Goal: Task Accomplishment & Management: Manage account settings

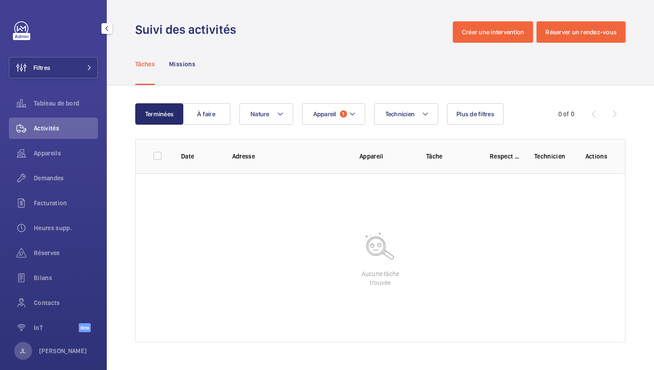
scroll to position [11, 0]
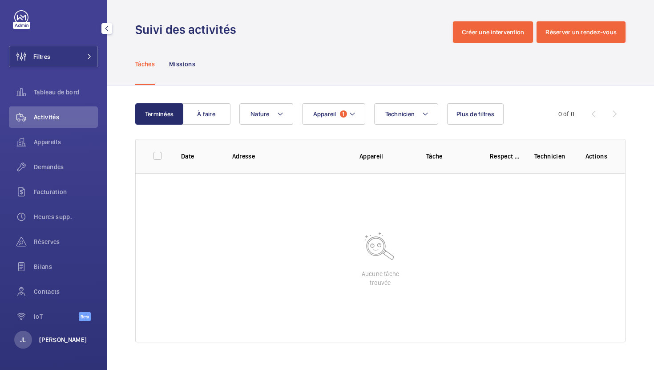
click at [54, 343] on p "[PERSON_NAME]" at bounding box center [63, 339] width 48 height 9
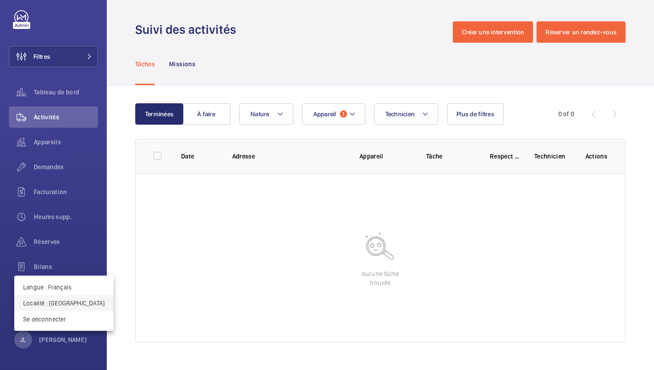
click at [43, 304] on p "Localité : [GEOGRAPHIC_DATA]" at bounding box center [63, 303] width 81 height 9
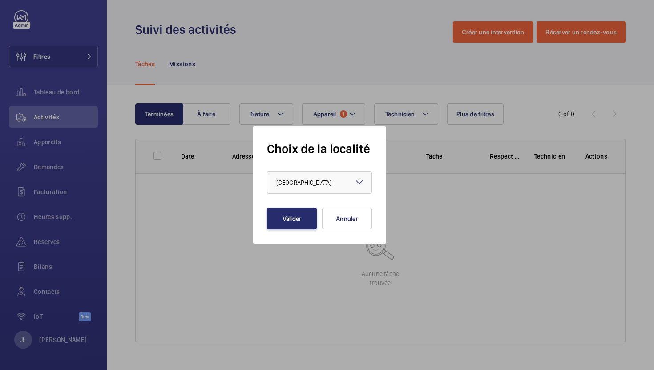
click at [299, 177] on div at bounding box center [319, 182] width 104 height 21
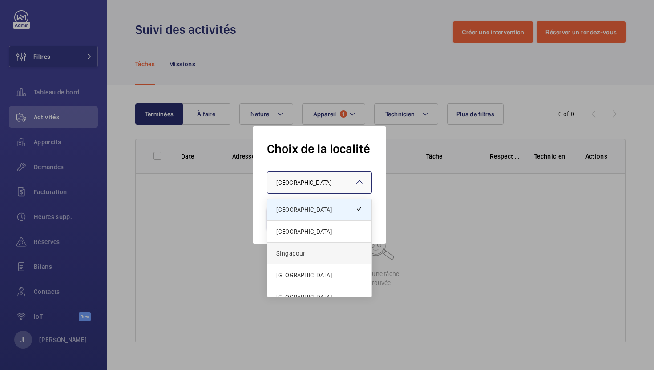
click at [285, 252] on span "Singapour" at bounding box center [319, 253] width 86 height 9
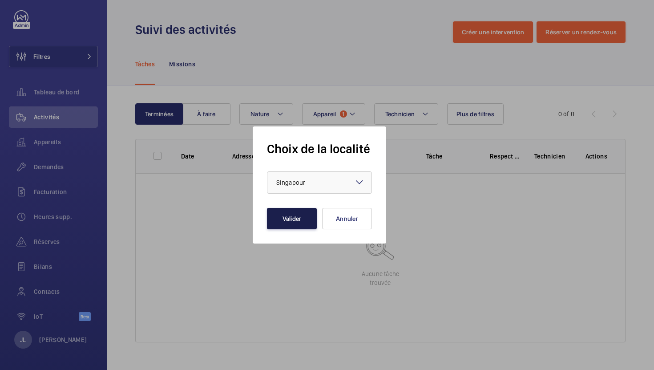
click at [295, 218] on button "Valider" at bounding box center [292, 218] width 50 height 21
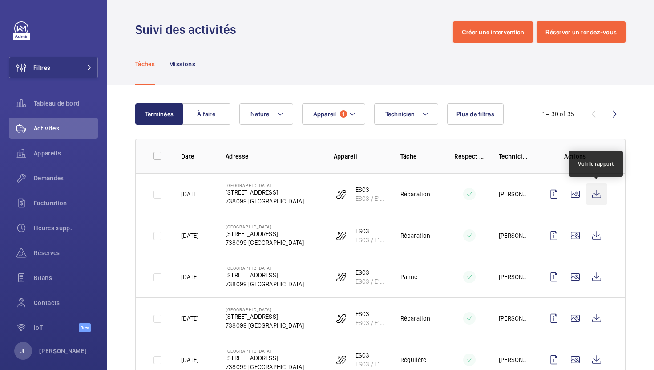
click at [601, 194] on wm-front-icon-button at bounding box center [596, 193] width 21 height 21
